Goal: Information Seeking & Learning: Find specific fact

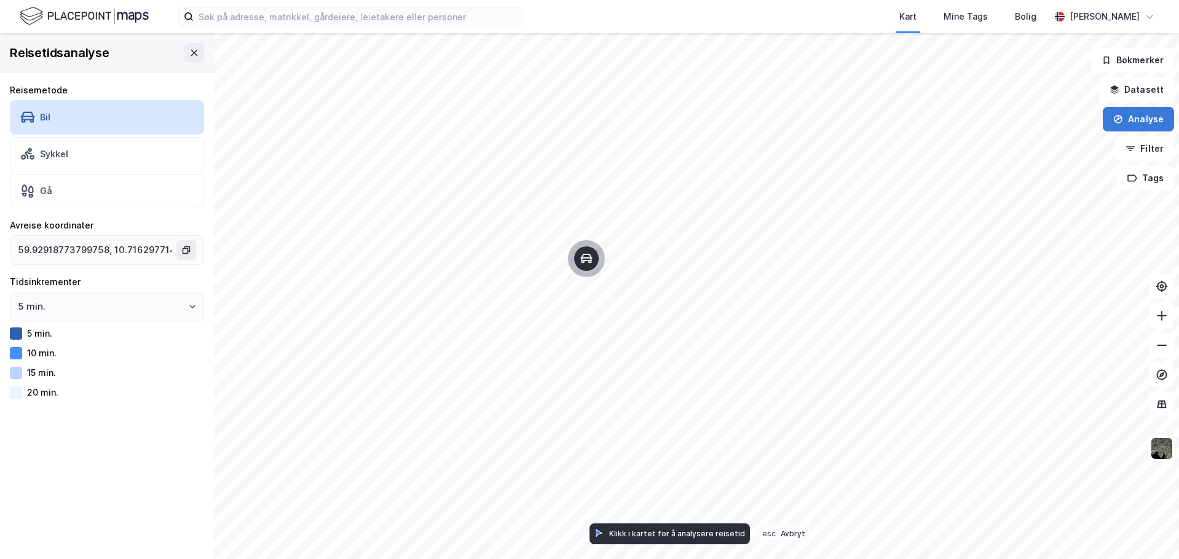
click at [1127, 116] on button "Analyse" at bounding box center [1138, 119] width 71 height 25
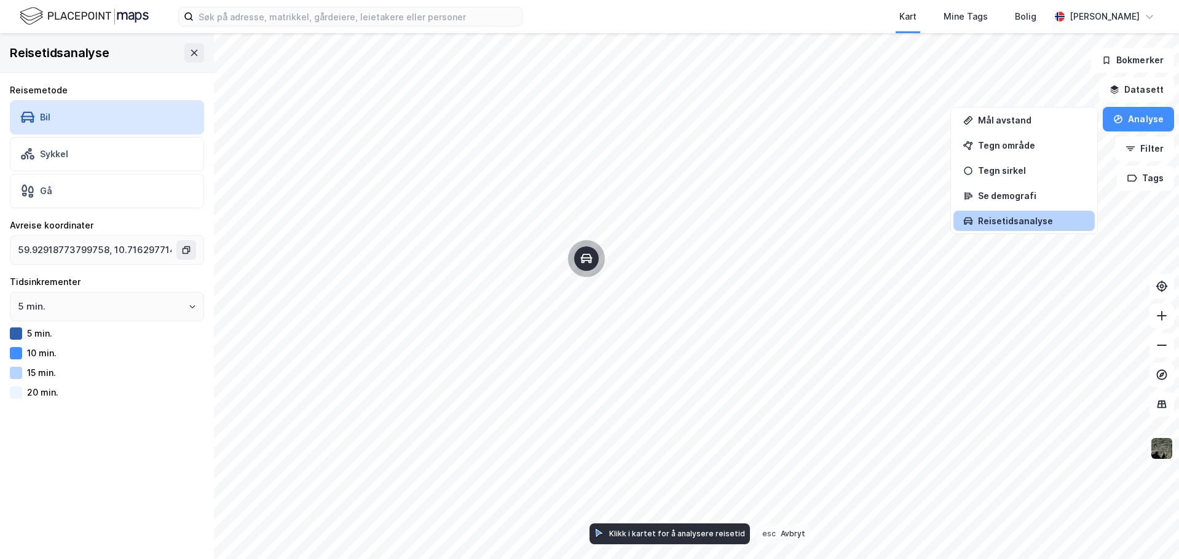
click at [1032, 216] on div "Reisetidsanalyse" at bounding box center [1031, 221] width 107 height 10
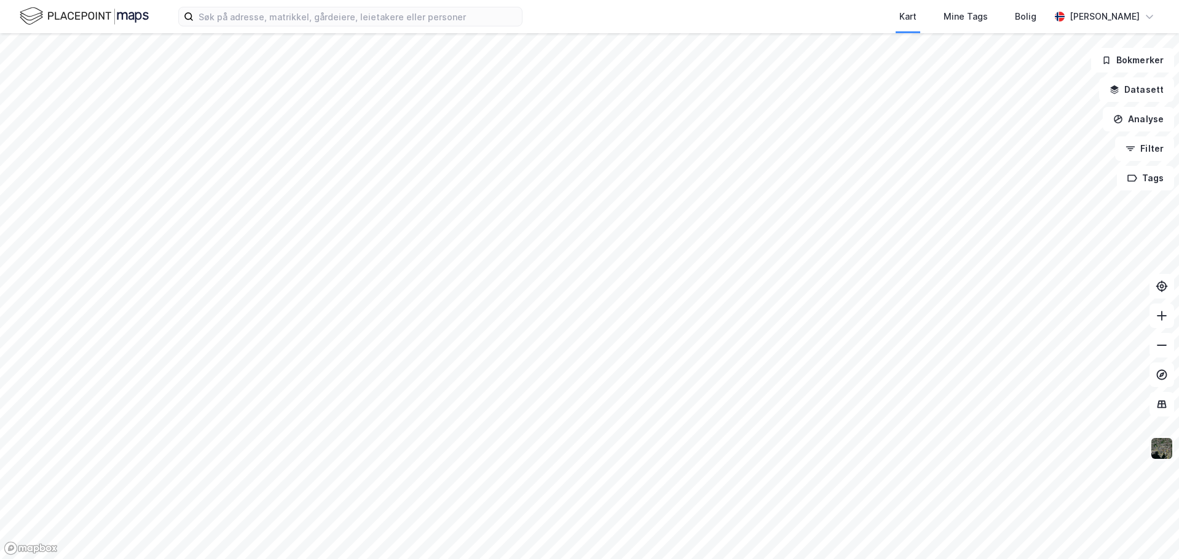
click at [1164, 449] on img at bounding box center [1161, 448] width 23 height 23
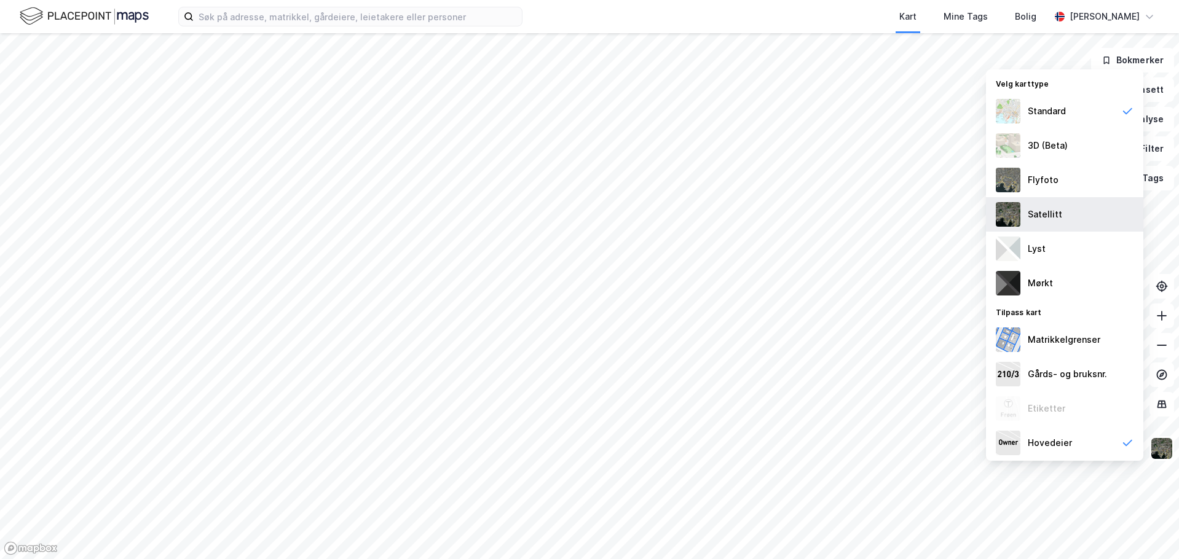
click at [1037, 216] on div "Satellitt" at bounding box center [1045, 214] width 34 height 15
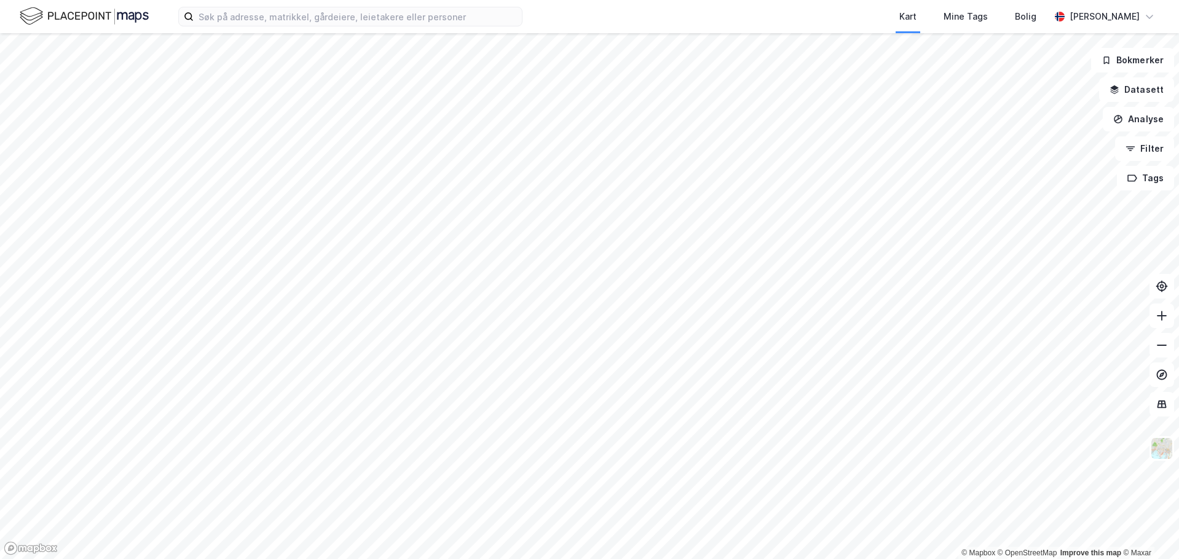
click at [600, 559] on html "Kart Mine Tags [PERSON_NAME] © Mapbox © OpenStreetMap Improve this map © Maxar …" at bounding box center [589, 279] width 1179 height 559
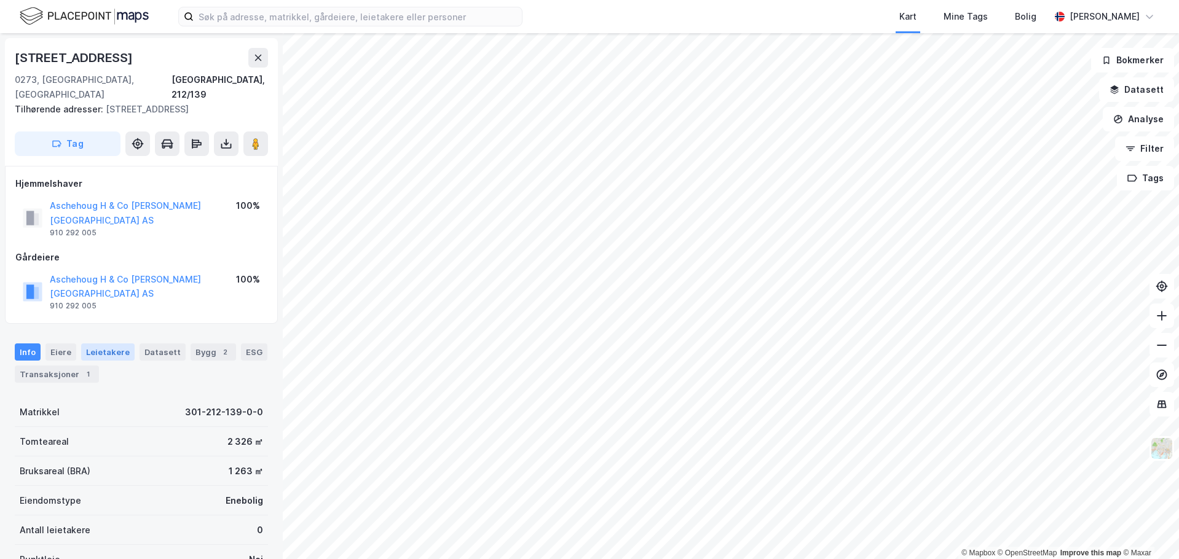
click at [92, 344] on div "Leietakere" at bounding box center [107, 352] width 53 height 17
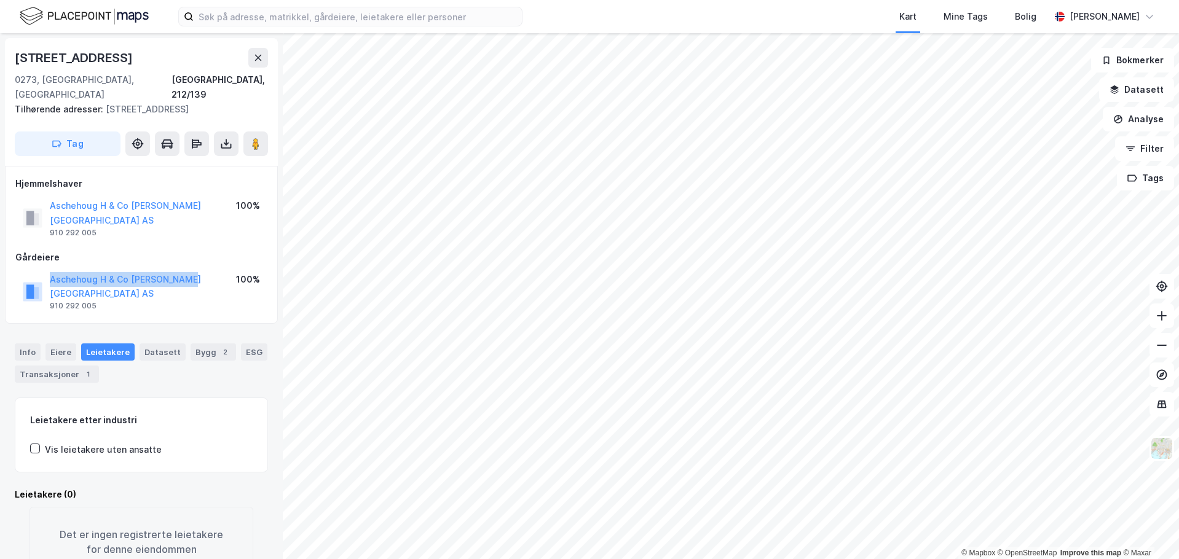
drag, startPoint x: 46, startPoint y: 251, endPoint x: 198, endPoint y: 247, distance: 151.9
click at [198, 270] on div "Aschehoug H & Co [PERSON_NAME][GEOGRAPHIC_DATA] AS 910 292 005 100%" at bounding box center [141, 292] width 252 height 44
copy button "Aschehoug H & Co [PERSON_NAME][GEOGRAPHIC_DATA] AS"
